Goal: Information Seeking & Learning: Compare options

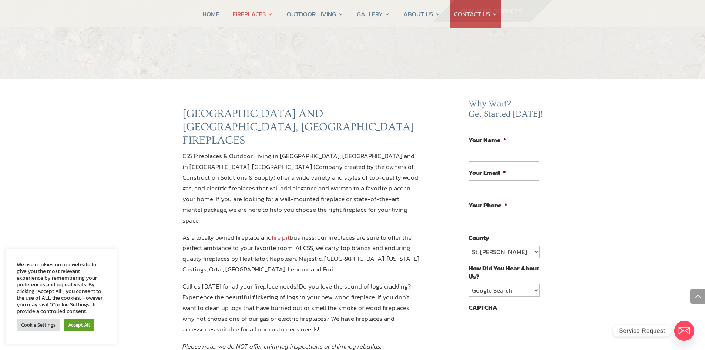
scroll to position [305, 0]
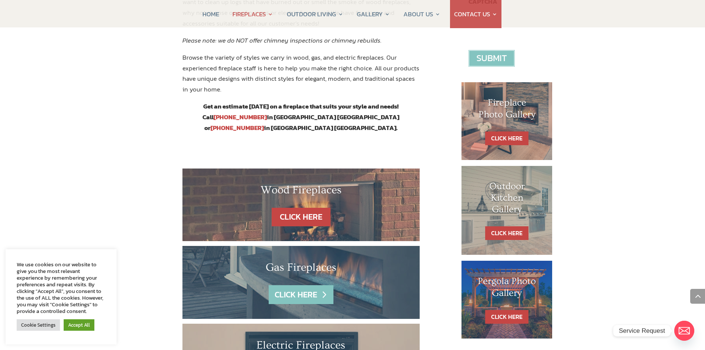
click at [310, 285] on link "CLICK HERE" at bounding box center [301, 294] width 64 height 19
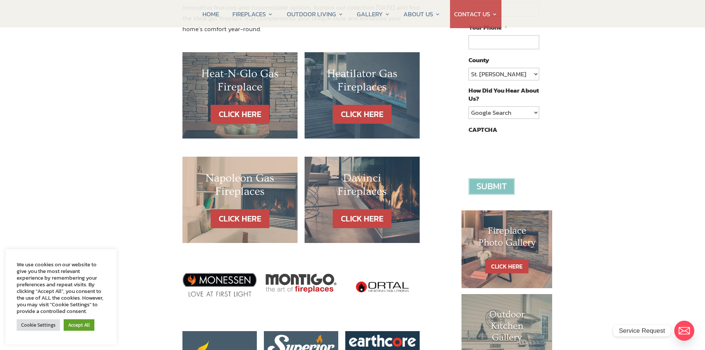
scroll to position [163, 0]
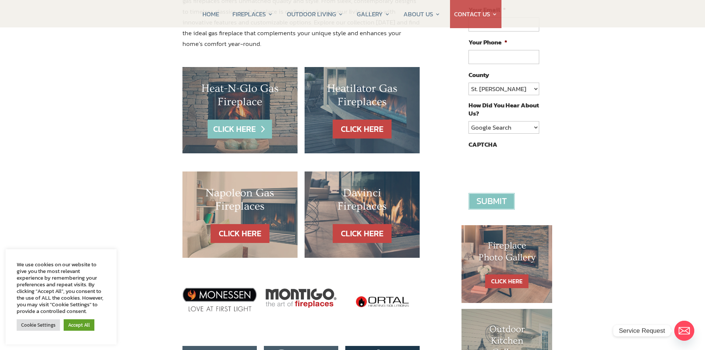
click at [251, 130] on link "CLICK HERE" at bounding box center [239, 128] width 64 height 19
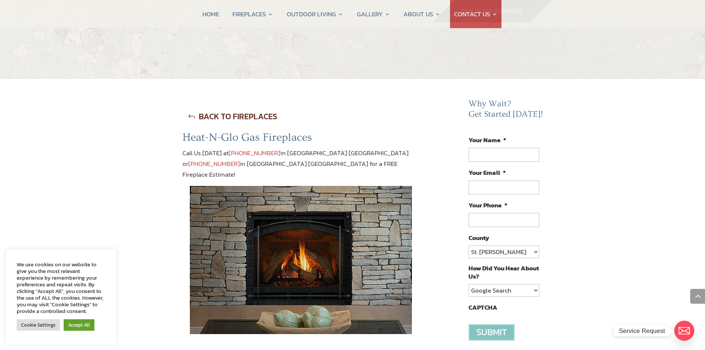
scroll to position [305, 0]
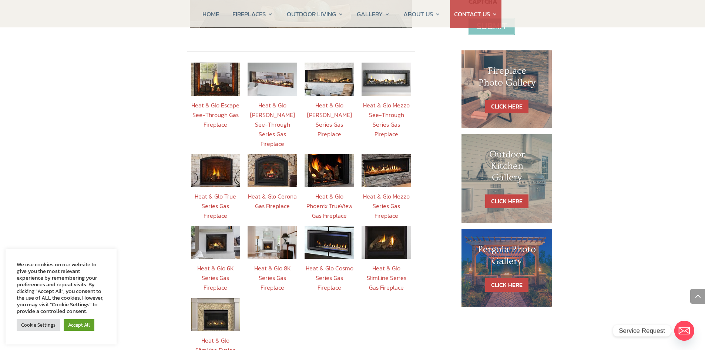
click at [225, 192] on link "Heat & Glo True Series Gas Fireplace" at bounding box center [215, 206] width 41 height 28
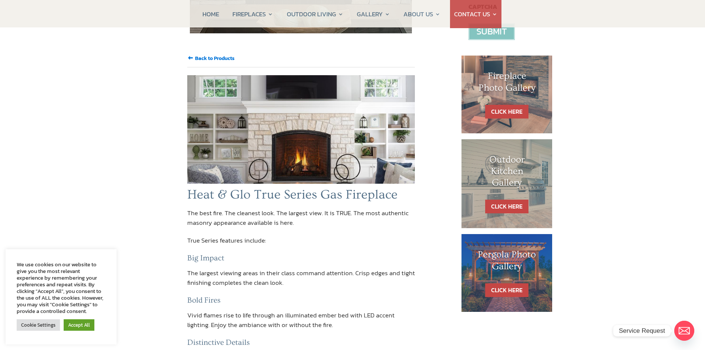
scroll to position [286, 0]
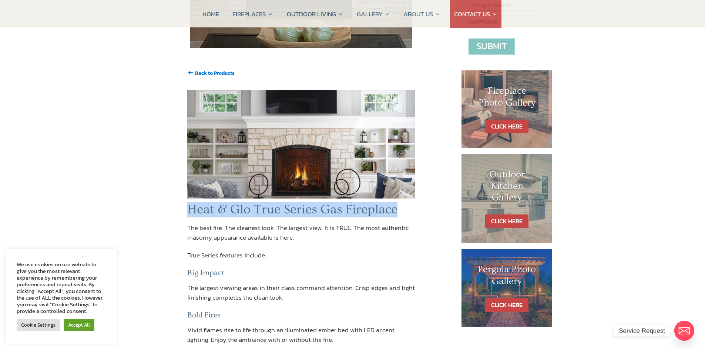
drag, startPoint x: 188, startPoint y: 199, endPoint x: 397, endPoint y: 199, distance: 209.3
click at [397, 202] on h1 "Heat & Glo True Series Gas Fireplace" at bounding box center [301, 211] width 228 height 19
copy h1 "Heat & Glo True Series Gas Fireplace"
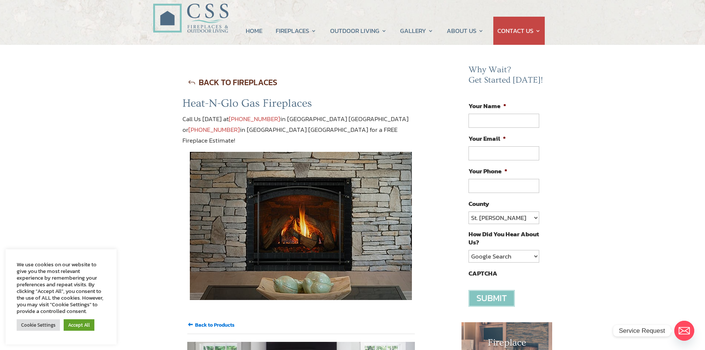
scroll to position [0, 0]
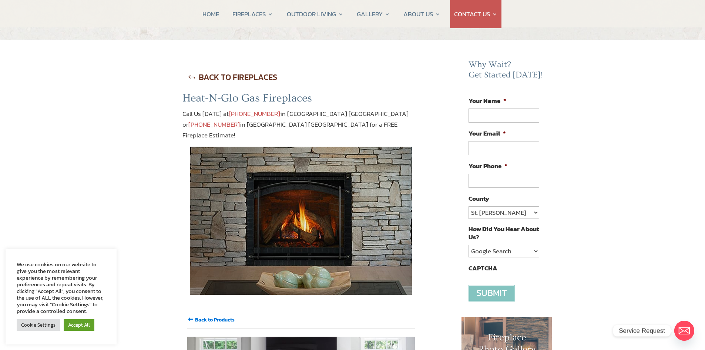
scroll to position [24, 0]
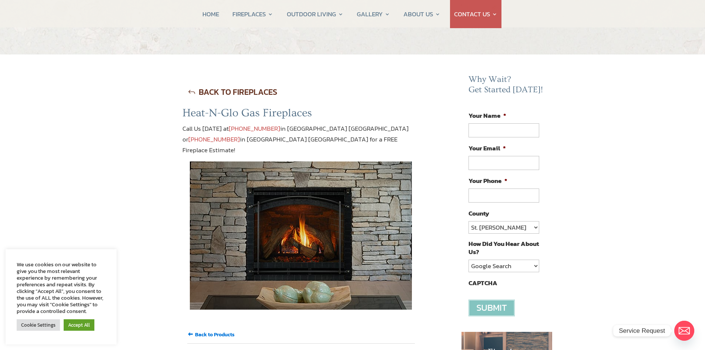
click at [218, 95] on link "BACK TO FIREPLACES" at bounding box center [232, 91] width 100 height 19
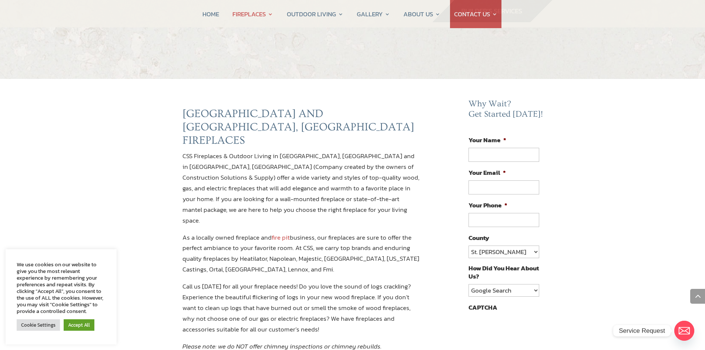
scroll to position [305, 0]
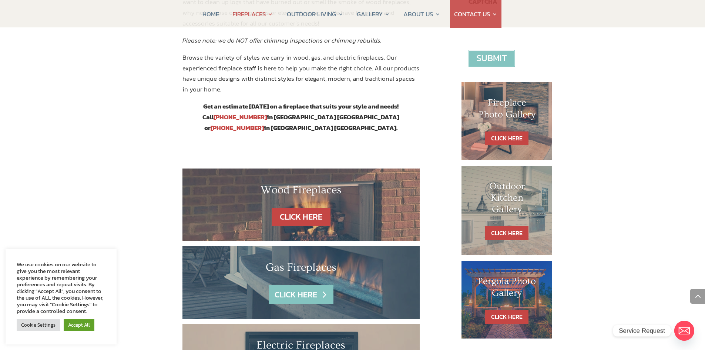
click at [318, 285] on link "CLICK HERE" at bounding box center [301, 294] width 64 height 19
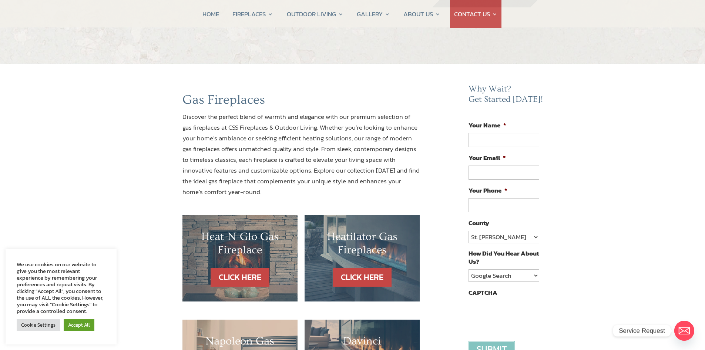
scroll to position [133, 0]
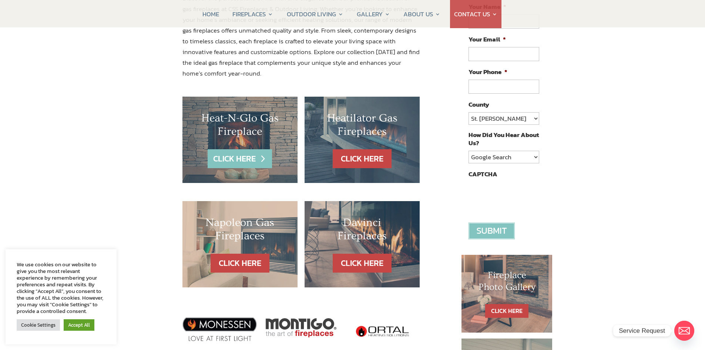
click at [248, 162] on link "CLICK HERE" at bounding box center [239, 158] width 64 height 19
click at [259, 155] on link "CLICK HERE" at bounding box center [239, 158] width 64 height 19
click at [268, 156] on link "CLICK HERE" at bounding box center [239, 158] width 64 height 19
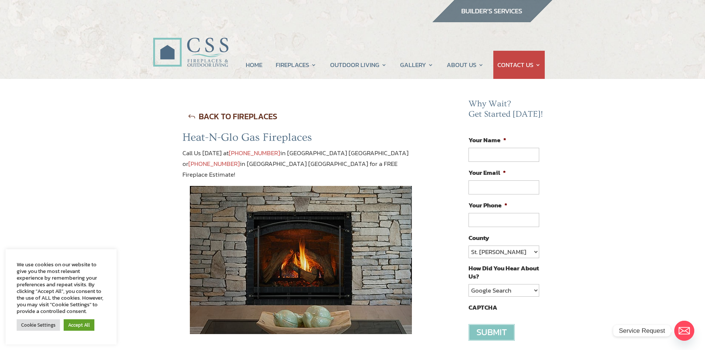
scroll to position [305, 0]
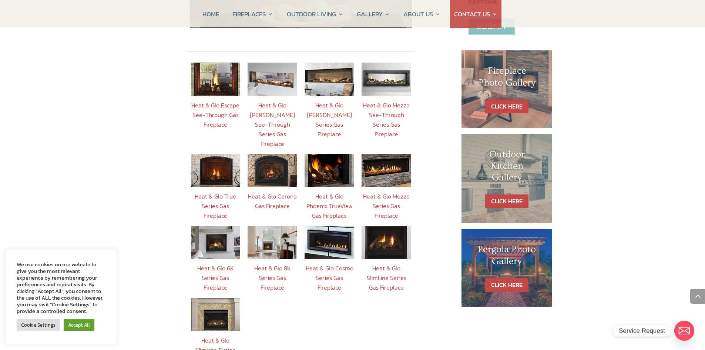
click at [394, 263] on link "Heat & Glo SlimLine Series Gas Fireplace" at bounding box center [387, 277] width 40 height 28
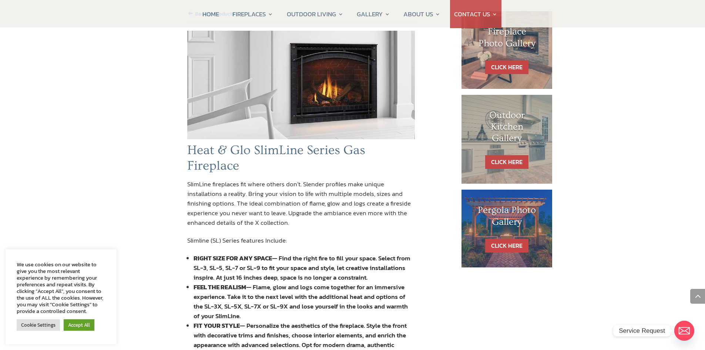
scroll to position [330, 0]
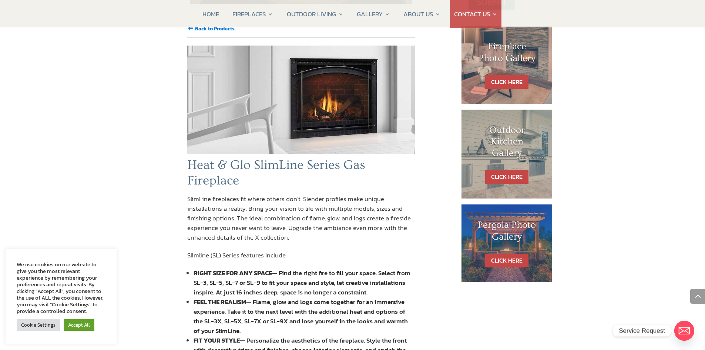
scroll to position [305, 0]
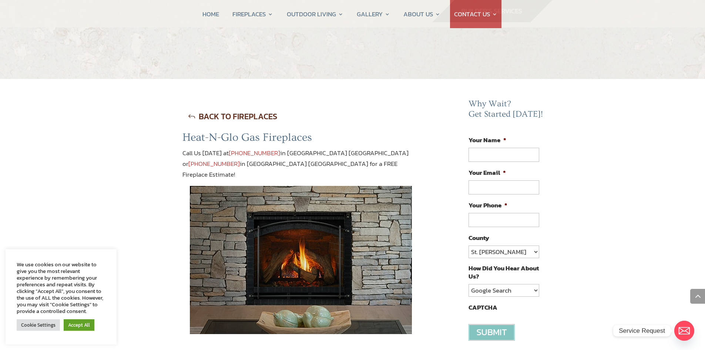
scroll to position [305, 0]
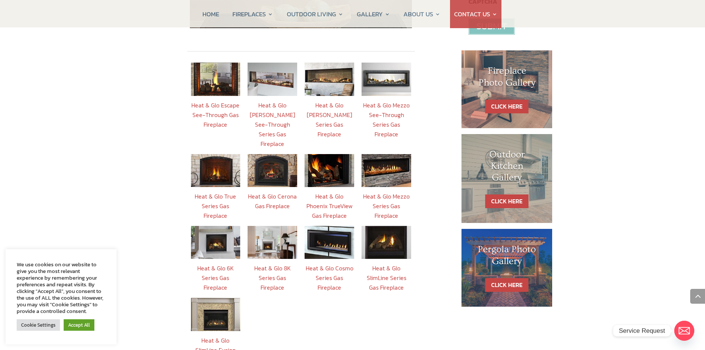
click at [226, 335] on link "Heat & Glo SlimLine Fusion Series Gas Fireplace" at bounding box center [215, 354] width 40 height 38
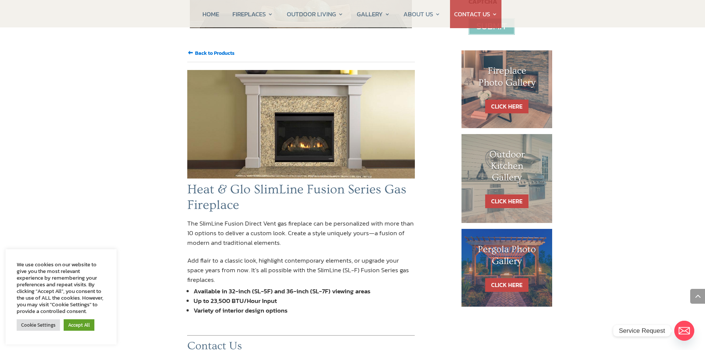
scroll to position [611, 0]
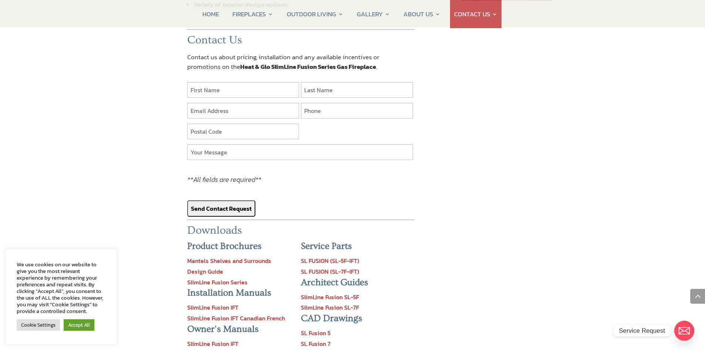
scroll to position [305, 0]
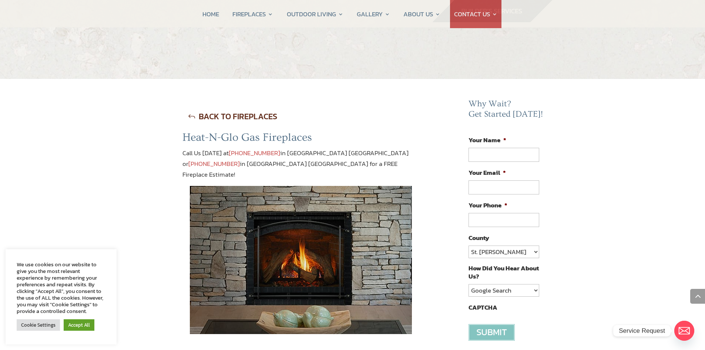
scroll to position [305, 0]
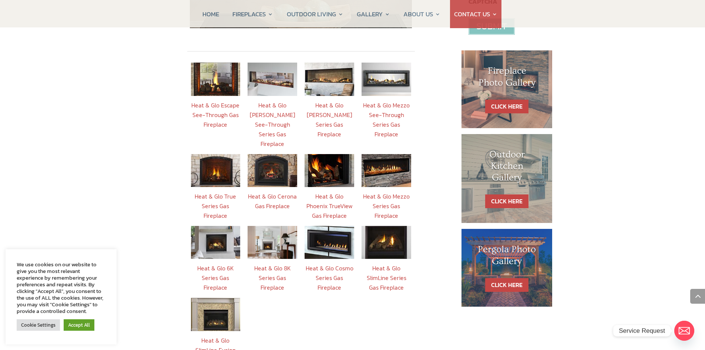
click at [382, 263] on link "Heat & Glo SlimLine Series Gas Fireplace" at bounding box center [387, 277] width 40 height 28
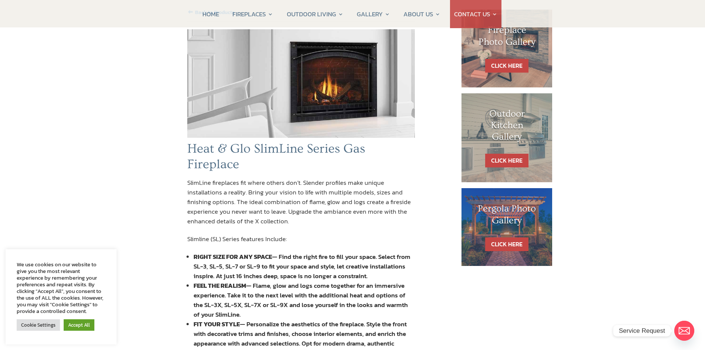
scroll to position [41, 0]
